Goal: Transaction & Acquisition: Purchase product/service

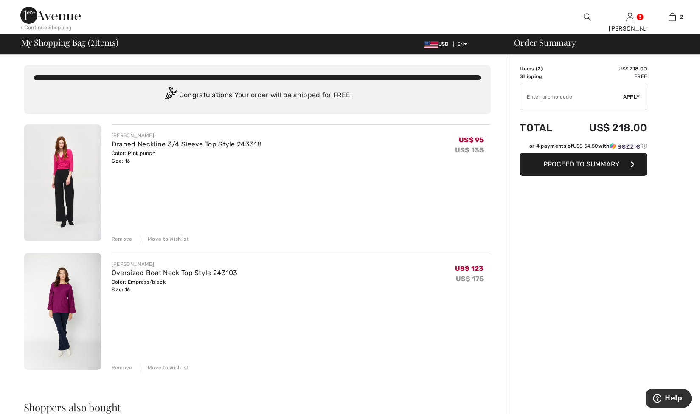
click at [59, 290] on img at bounding box center [63, 311] width 78 height 117
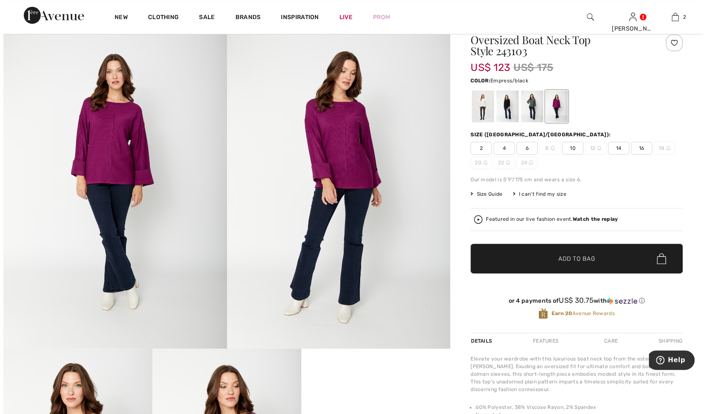
scroll to position [34, 0]
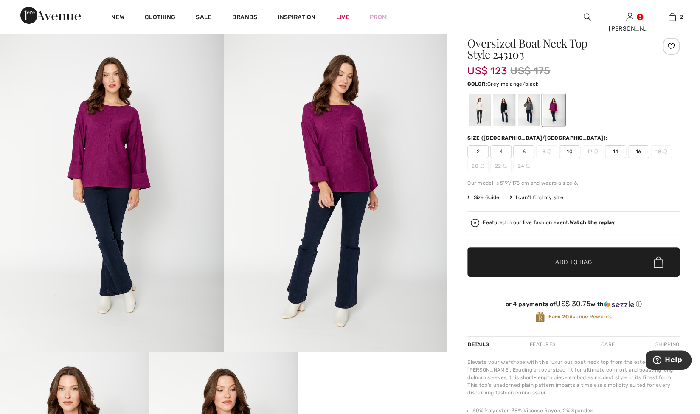
click at [531, 109] on div at bounding box center [529, 110] width 22 height 32
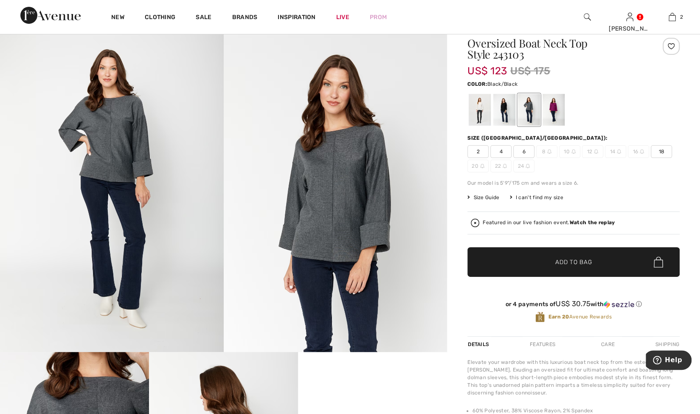
click at [499, 109] on div at bounding box center [504, 110] width 22 height 32
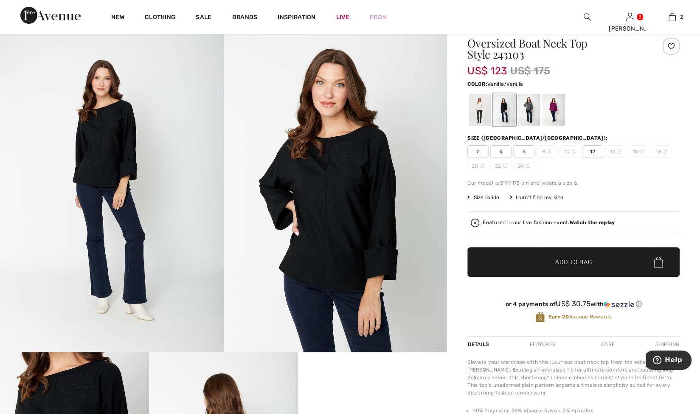
click at [475, 110] on div at bounding box center [479, 110] width 22 height 32
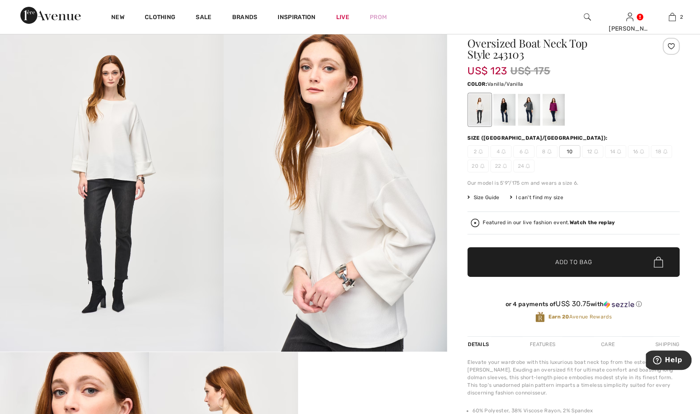
click at [352, 169] on img at bounding box center [336, 184] width 224 height 335
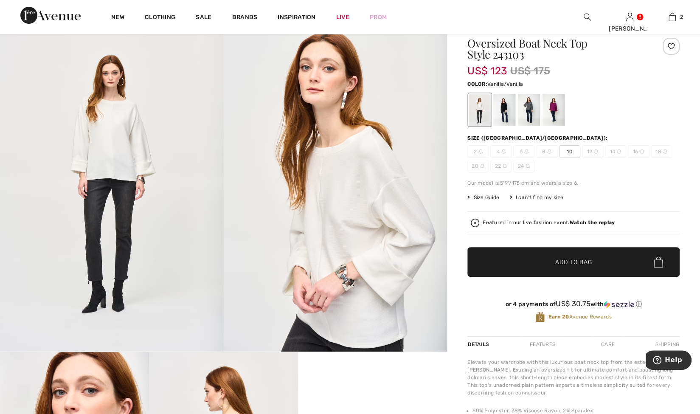
click at [378, 262] on img at bounding box center [336, 184] width 224 height 335
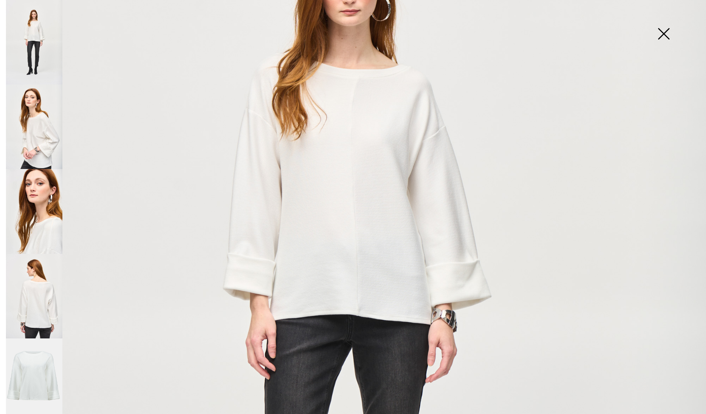
scroll to position [221, 0]
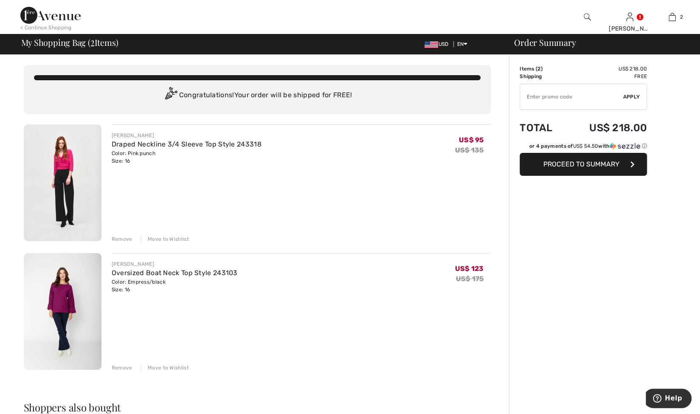
click at [62, 165] on img at bounding box center [63, 182] width 78 height 117
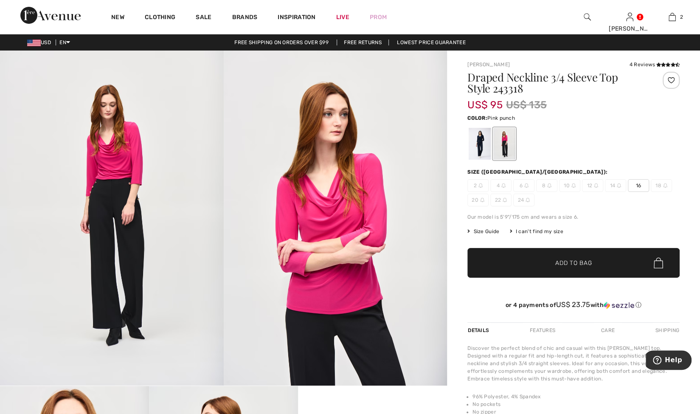
click at [341, 206] on img at bounding box center [336, 217] width 224 height 335
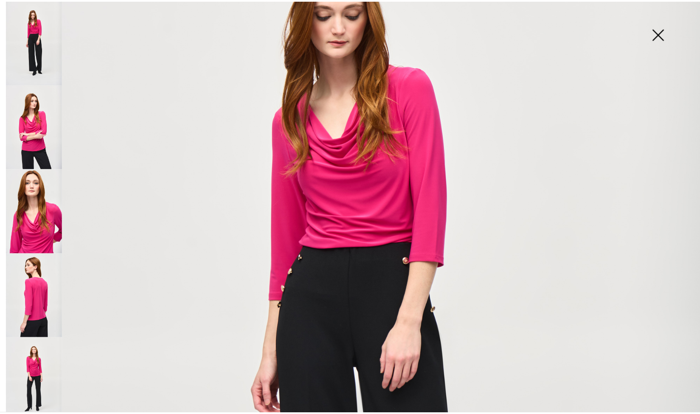
scroll to position [152, 0]
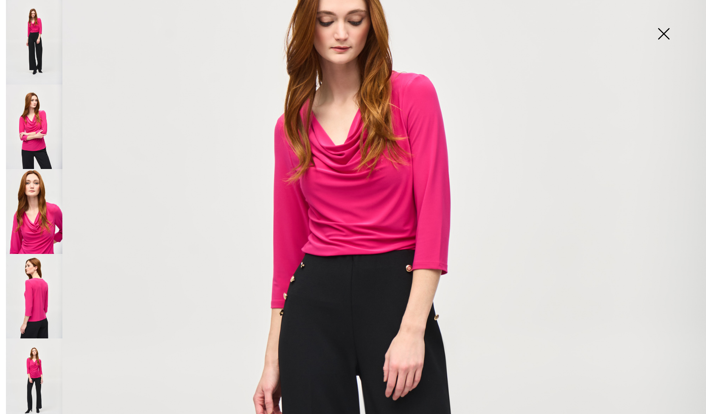
click at [668, 29] on img at bounding box center [663, 35] width 42 height 44
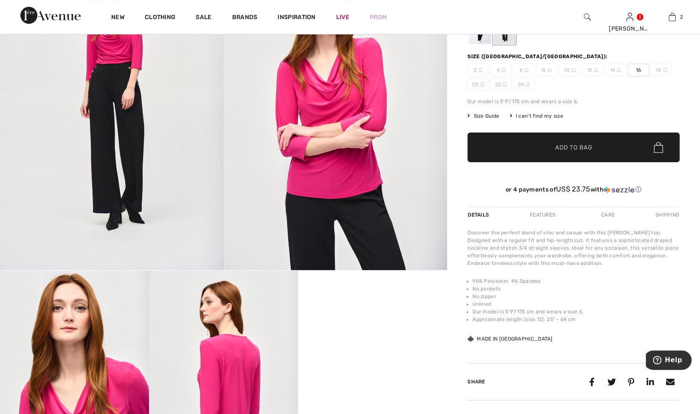
scroll to position [0, 0]
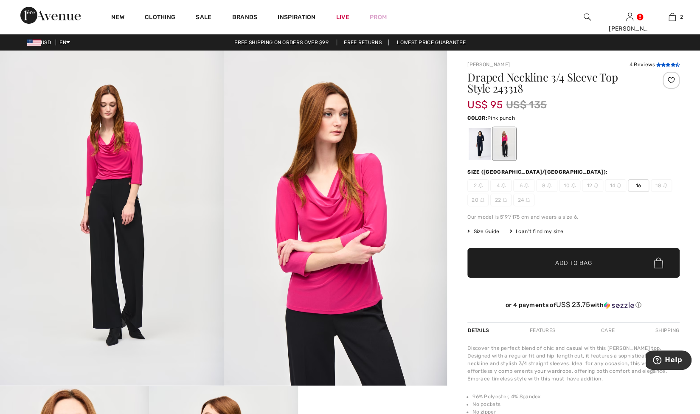
click at [670, 62] on icon at bounding box center [672, 64] width 5 height 4
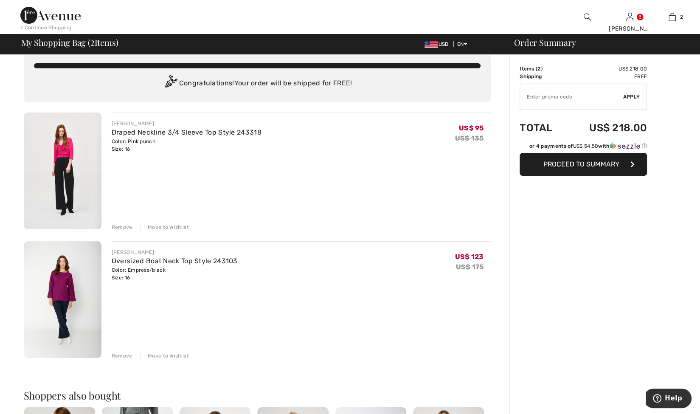
scroll to position [12, 0]
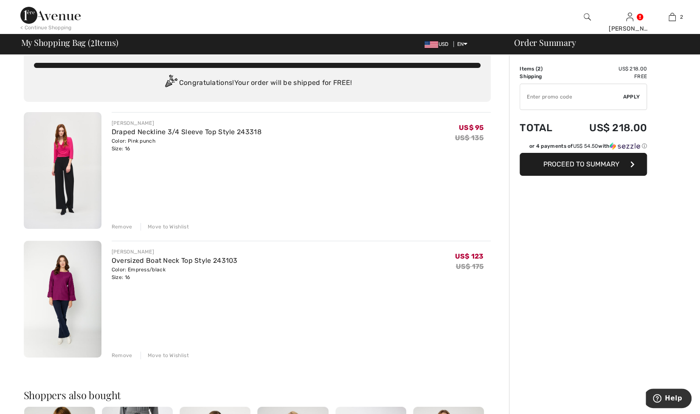
click at [573, 167] on span "Proceed to Summary" at bounding box center [581, 164] width 76 height 8
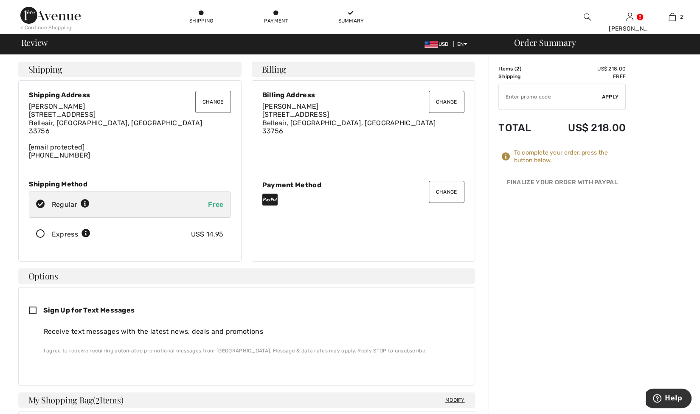
click at [503, 95] on input "TEXT" at bounding box center [550, 96] width 103 height 25
type input "GC005053238"
click at [604, 98] on span "Apply" at bounding box center [610, 97] width 17 height 8
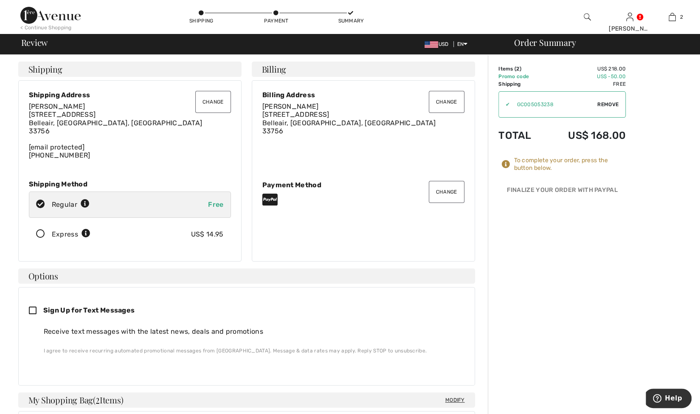
click at [507, 168] on div "To complete your order, press the button below." at bounding box center [561, 164] width 127 height 15
click at [507, 169] on div "To complete your order, press the button below." at bounding box center [561, 164] width 127 height 15
click at [530, 166] on div "To complete your order, press the button below." at bounding box center [569, 164] width 112 height 15
click at [452, 195] on button "Change" at bounding box center [447, 192] width 36 height 22
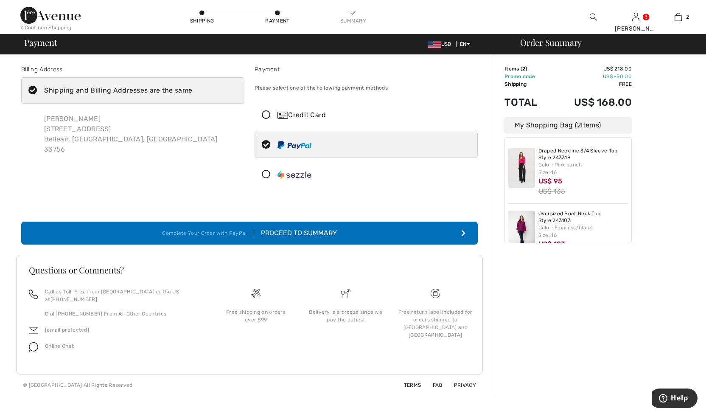
click at [271, 116] on icon at bounding box center [266, 115] width 22 height 9
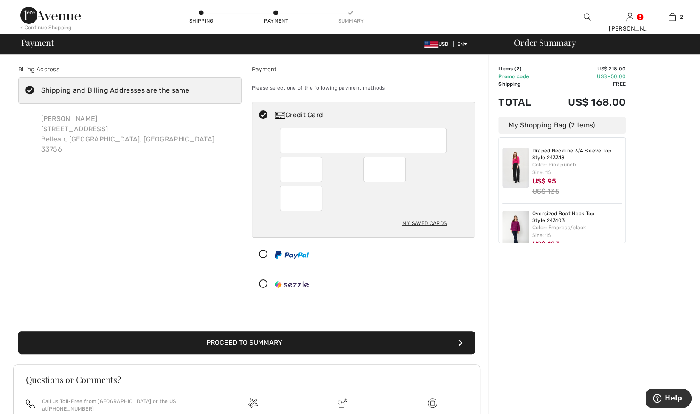
click at [285, 138] on div at bounding box center [363, 140] width 167 height 25
click at [255, 339] on button "Proceed to Summary" at bounding box center [246, 342] width 457 height 23
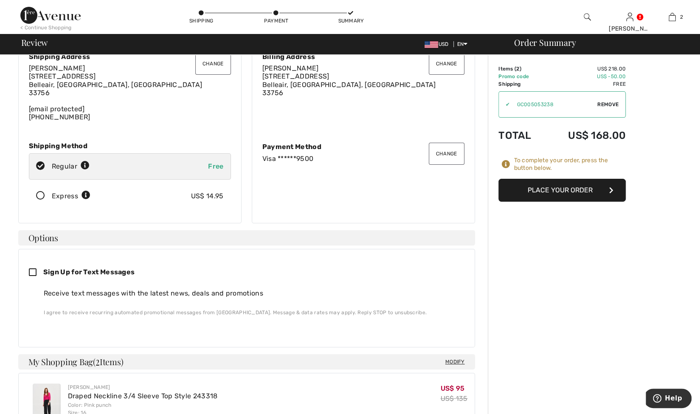
scroll to position [31, 0]
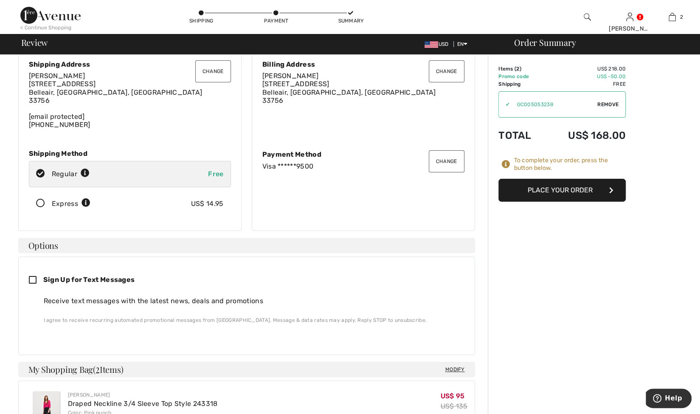
click at [560, 187] on button "Place Your Order" at bounding box center [561, 190] width 127 height 23
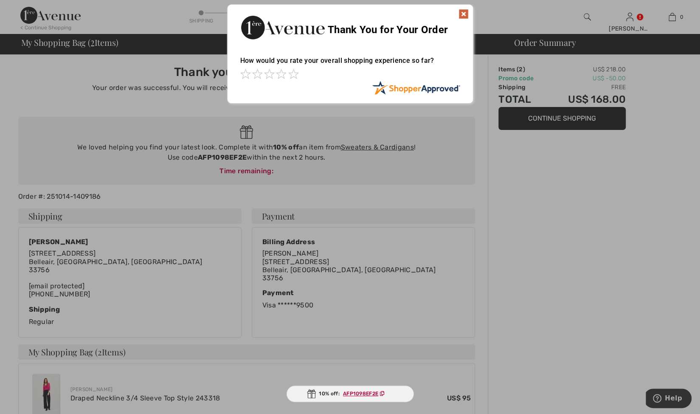
click at [462, 14] on img at bounding box center [463, 14] width 10 height 10
